Goal: Information Seeking & Learning: Find specific page/section

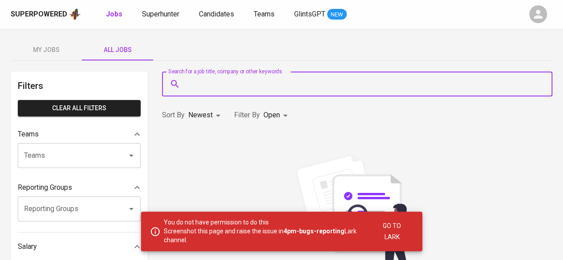
click at [276, 85] on input "Search for a job title, company or other keywords" at bounding box center [359, 84] width 351 height 17
paste input "[URL][DOMAIN_NAME]"
type input "[URL][DOMAIN_NAME]"
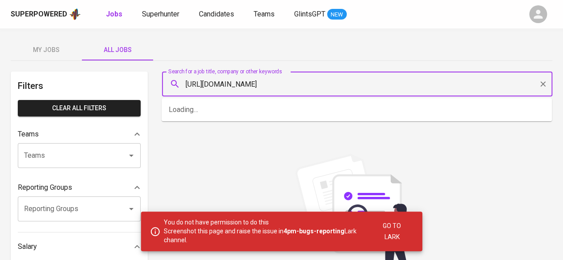
click at [338, 84] on input "[URL][DOMAIN_NAME]" at bounding box center [359, 84] width 351 height 17
click at [338, 84] on input "Search for a job title, company or other keywords" at bounding box center [359, 84] width 351 height 17
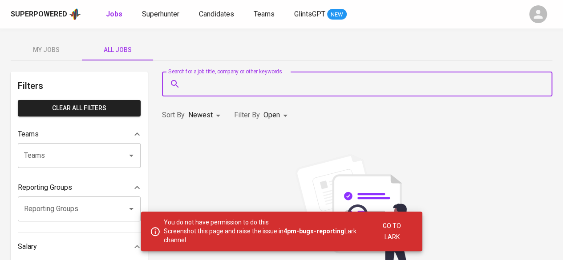
paste input "[PERSON_NAME] Cemerlang"
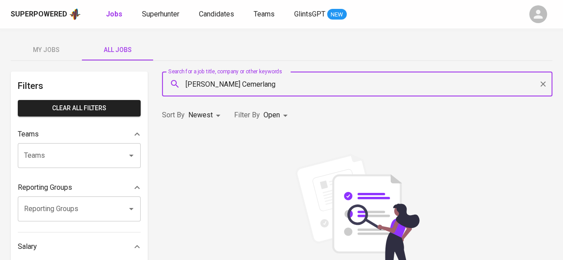
drag, startPoint x: 291, startPoint y: 90, endPoint x: 237, endPoint y: 88, distance: 53.9
click at [237, 88] on input "[PERSON_NAME] Cemerlang" at bounding box center [359, 84] width 351 height 17
type input "[PERSON_NAME]"
